Goal: Check status: Check status

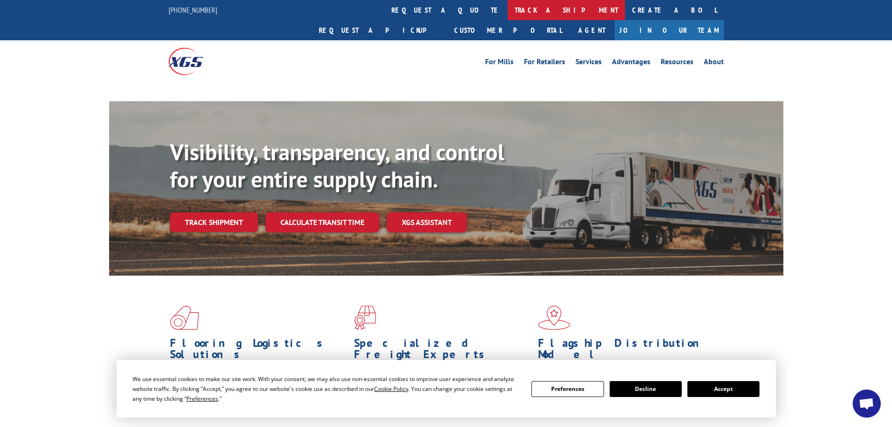
click at [508, 15] on link "track a shipment" at bounding box center [567, 10] width 118 height 20
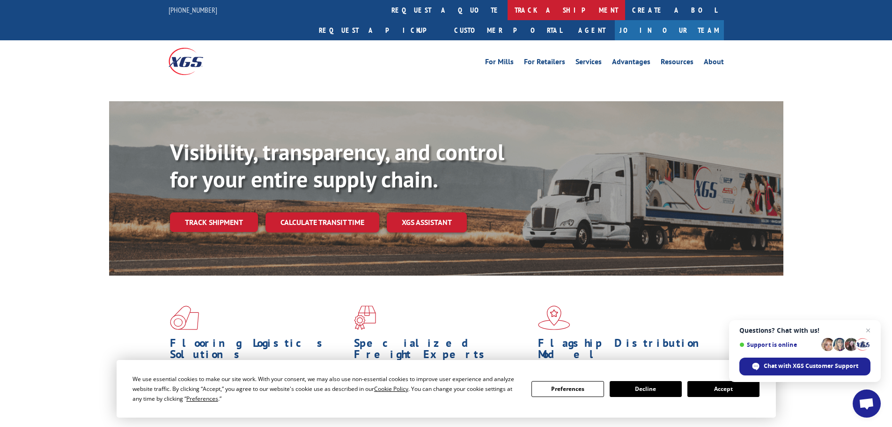
click at [508, 7] on link "track a shipment" at bounding box center [567, 10] width 118 height 20
click at [508, 5] on link "track a shipment" at bounding box center [567, 10] width 118 height 20
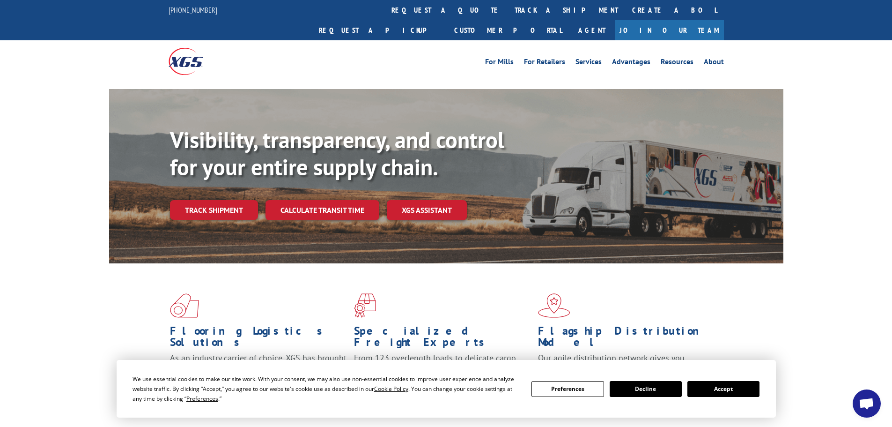
click at [508, 13] on link "track a shipment" at bounding box center [567, 10] width 118 height 20
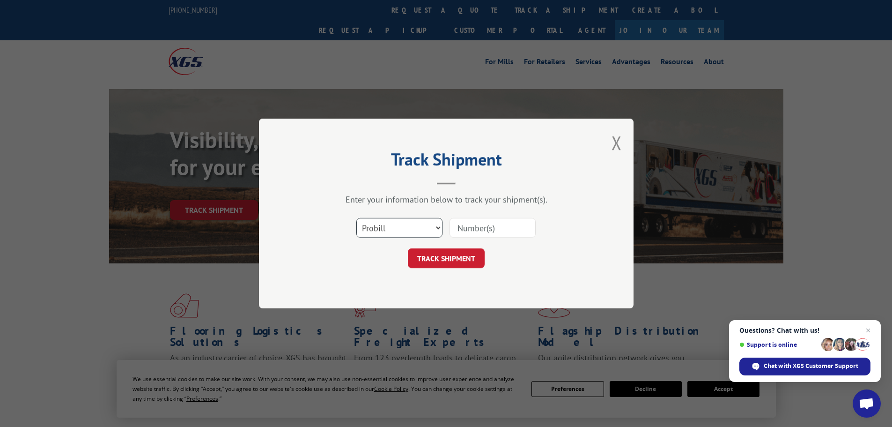
click at [413, 224] on select "Select category... Probill BOL PO" at bounding box center [400, 228] width 86 height 20
select select "po"
click at [357, 218] on select "Select category... Probill BOL PO" at bounding box center [400, 228] width 86 height 20
click at [469, 226] on input at bounding box center [493, 228] width 86 height 20
paste input "26531205"
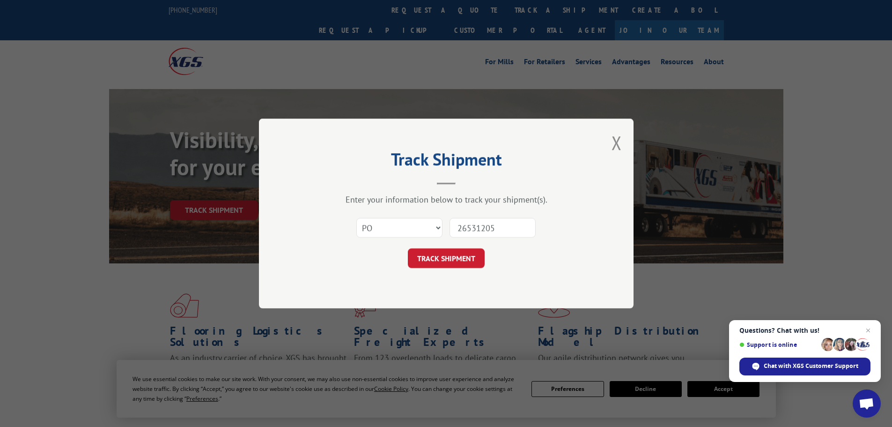
type input "26531205"
click at [408, 248] on button "TRACK SHIPMENT" at bounding box center [446, 258] width 77 height 20
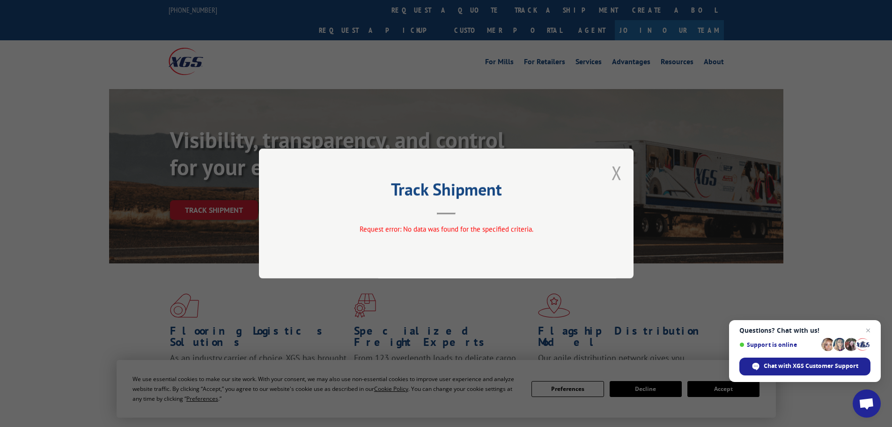
click at [620, 169] on button "Close modal" at bounding box center [617, 172] width 10 height 25
